Goal: Information Seeking & Learning: Learn about a topic

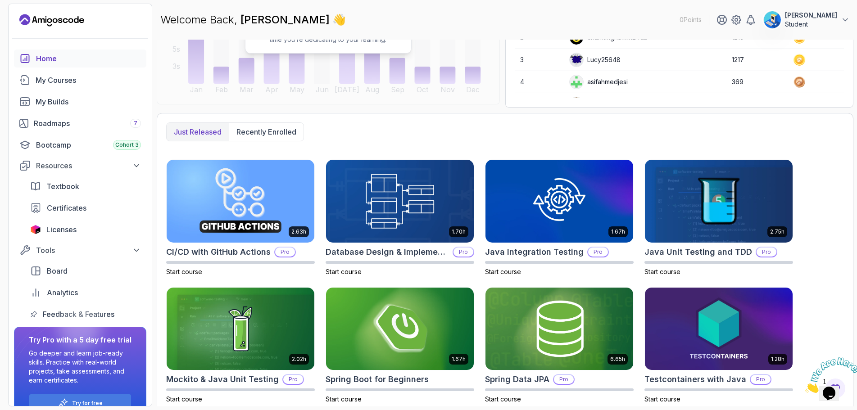
scroll to position [167, 0]
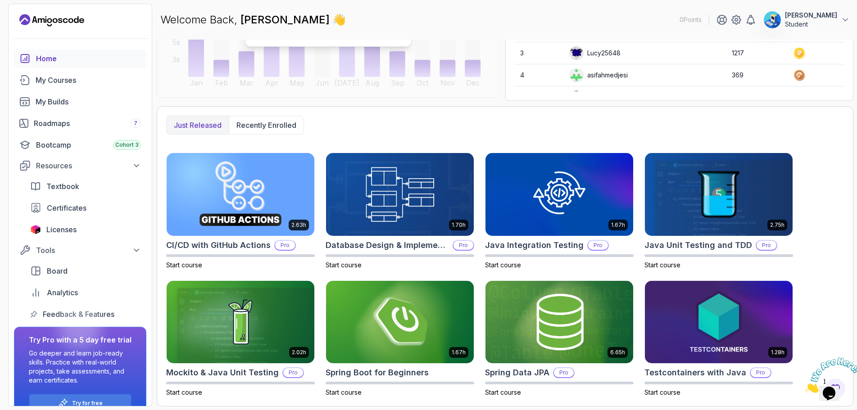
click at [805, 387] on icon "Close" at bounding box center [805, 391] width 0 height 8
click at [44, 76] on div "My Courses" at bounding box center [88, 80] width 105 height 11
click at [71, 78] on div "My Courses" at bounding box center [88, 80] width 105 height 11
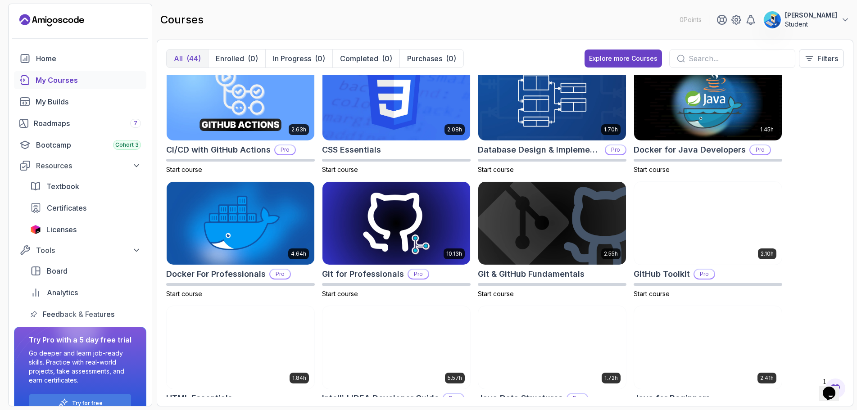
scroll to position [360, 0]
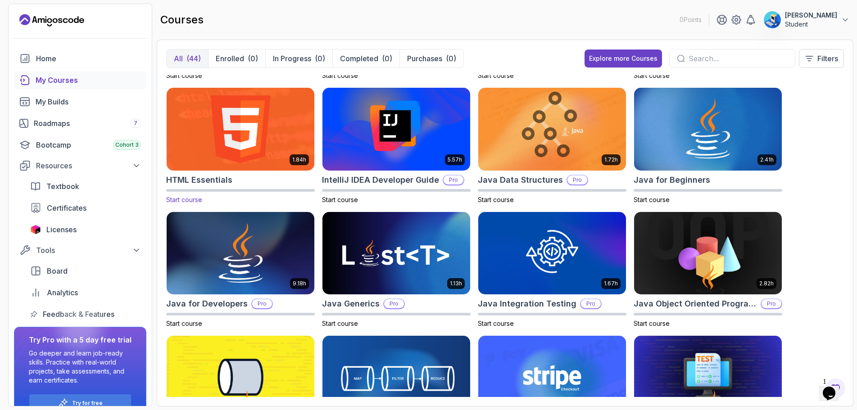
click at [192, 200] on span "Start course" at bounding box center [184, 200] width 36 height 8
click at [216, 151] on img at bounding box center [240, 129] width 155 height 87
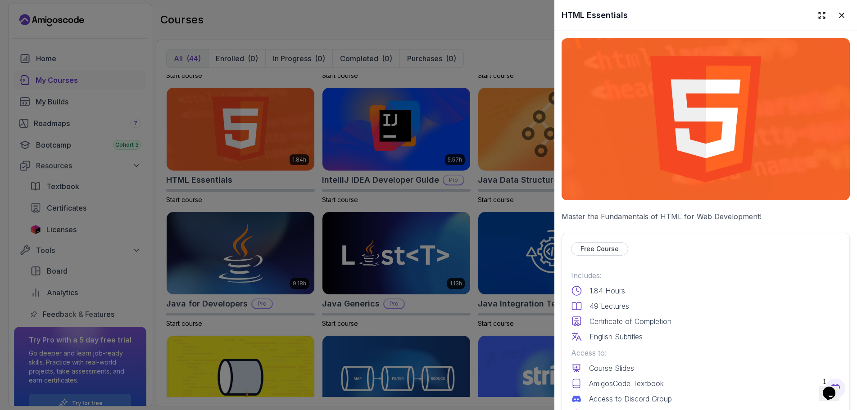
scroll to position [180, 0]
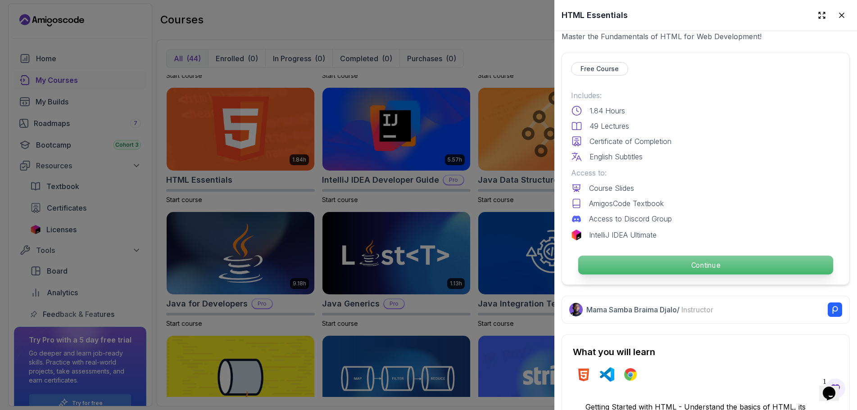
click at [690, 259] on p "Continue" at bounding box center [706, 265] width 255 height 19
